Goal: Check status: Check status

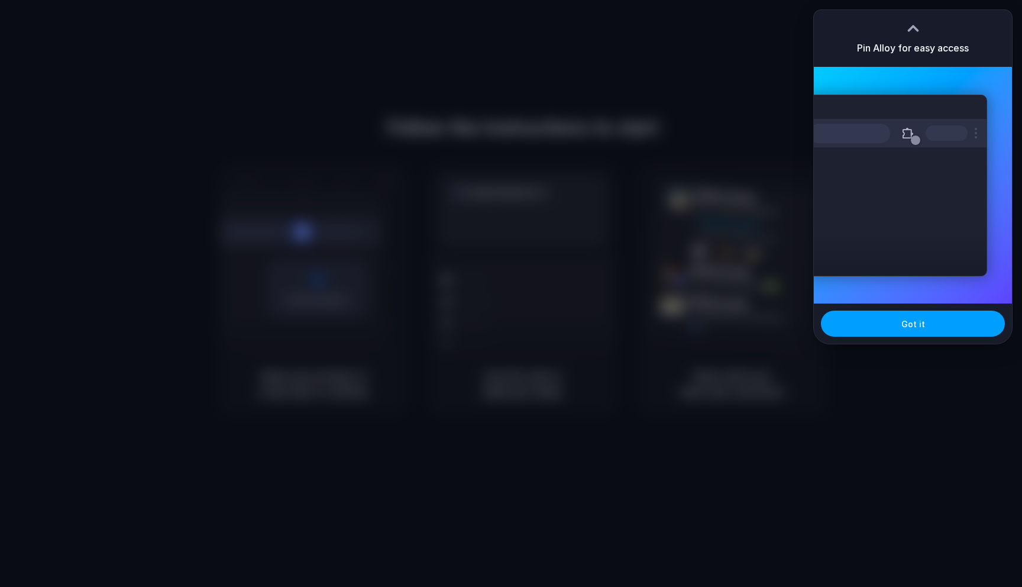
click at [921, 329] on button "Got it" at bounding box center [913, 323] width 184 height 26
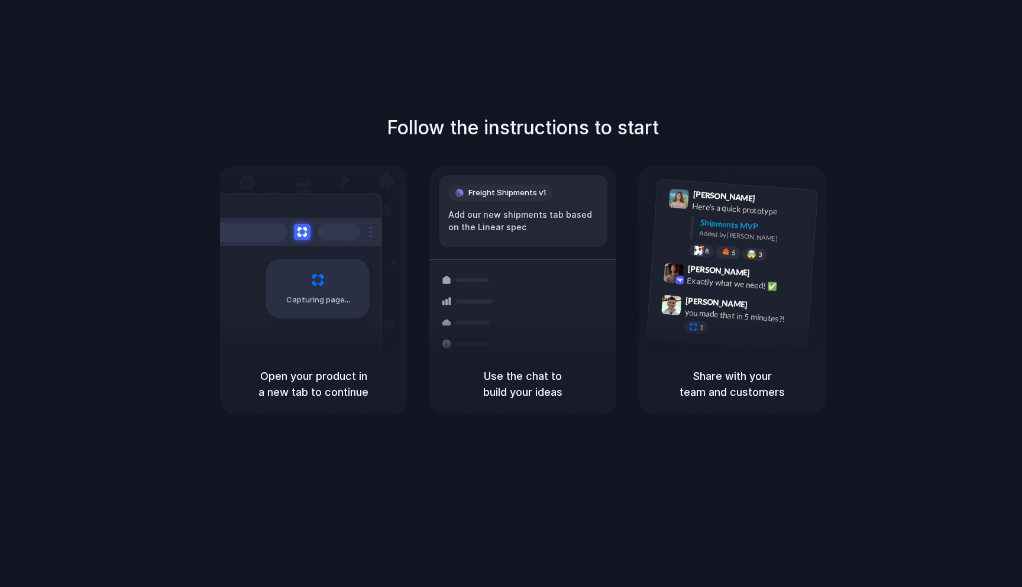
click at [506, 283] on div "Container from [GEOGRAPHIC_DATA] 40ft • ETA [DATE] • In transit Express deliver…" at bounding box center [565, 343] width 125 height 166
click at [506, 278] on div "Container from [GEOGRAPHIC_DATA] 40ft • ETA [DATE] • In transit Express deliver…" at bounding box center [565, 296] width 125 height 166
click at [506, 276] on div "Container from [GEOGRAPHIC_DATA] 40ft • ETA [DATE] • In transit Express deliver…" at bounding box center [565, 296] width 125 height 166
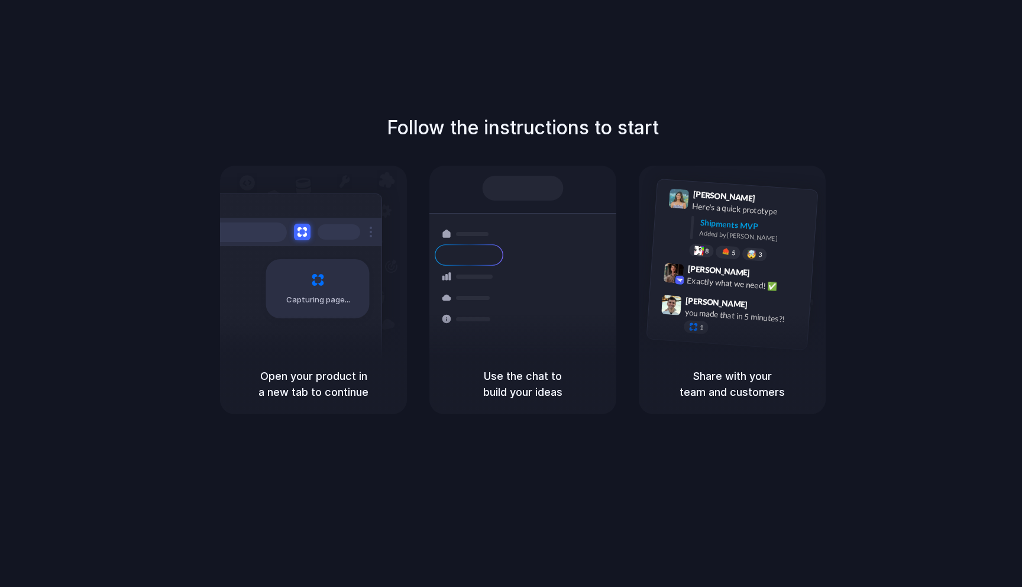
click at [506, 276] on div "Container from [GEOGRAPHIC_DATA] 40ft • ETA [DATE] • In transit Express deliver…" at bounding box center [565, 296] width 125 height 166
click at [533, 360] on div "Use the chat to build your ideas" at bounding box center [522, 384] width 187 height 60
click at [726, 381] on h5 "Share with your team and customers" at bounding box center [732, 384] width 158 height 32
click at [561, 363] on div "Use the chat to build your ideas" at bounding box center [522, 384] width 187 height 60
